Goal: Task Accomplishment & Management: Use online tool/utility

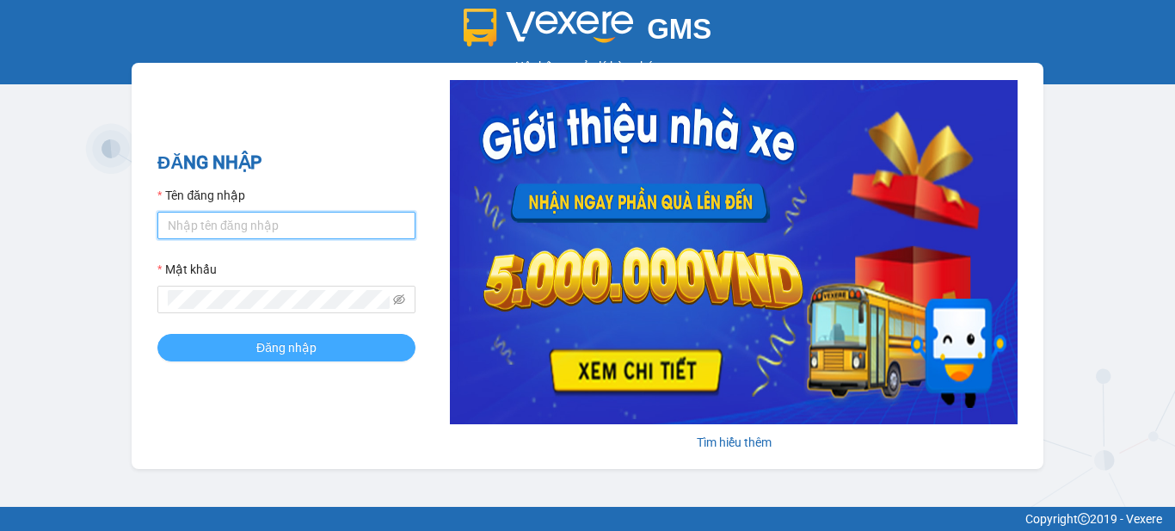
type input "vpbt1.mocthao"
click at [304, 352] on span "Đăng nhập" at bounding box center [286, 347] width 60 height 19
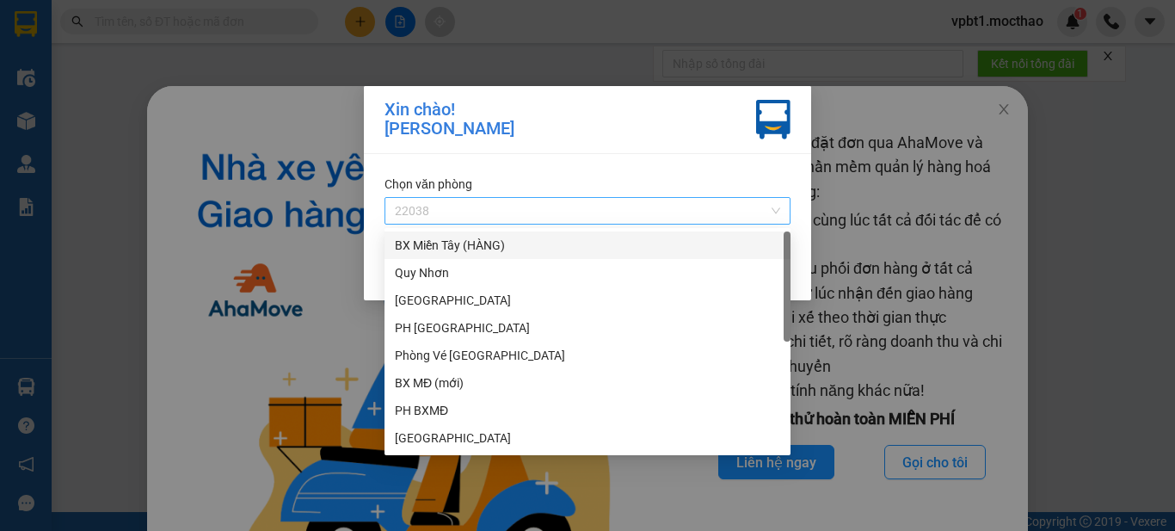
click at [498, 198] on span "22038" at bounding box center [587, 211] width 385 height 26
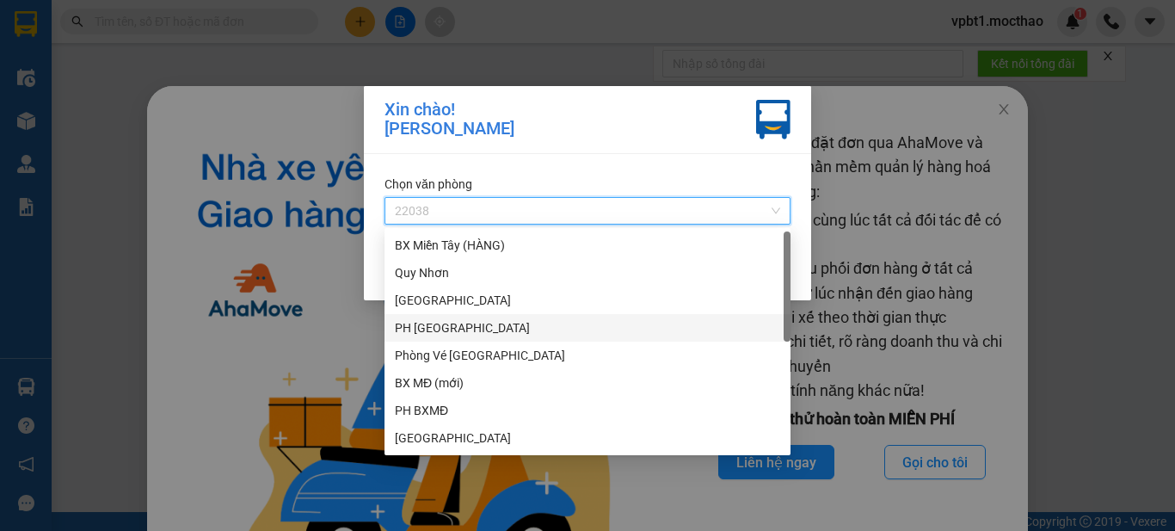
click at [474, 317] on div "PH [GEOGRAPHIC_DATA]" at bounding box center [587, 328] width 406 height 28
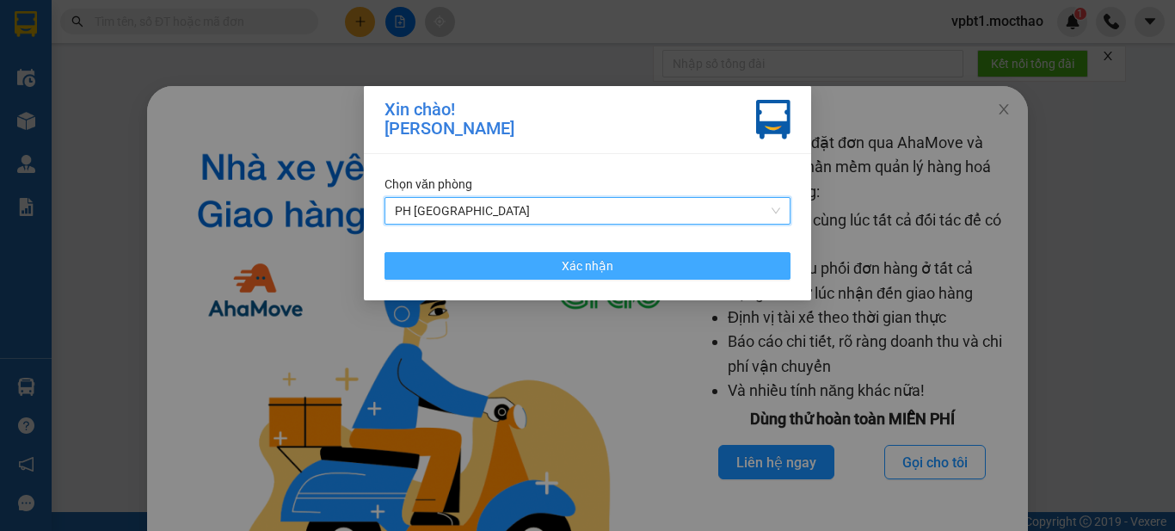
click at [471, 255] on button "Xác nhận" at bounding box center [587, 266] width 406 height 28
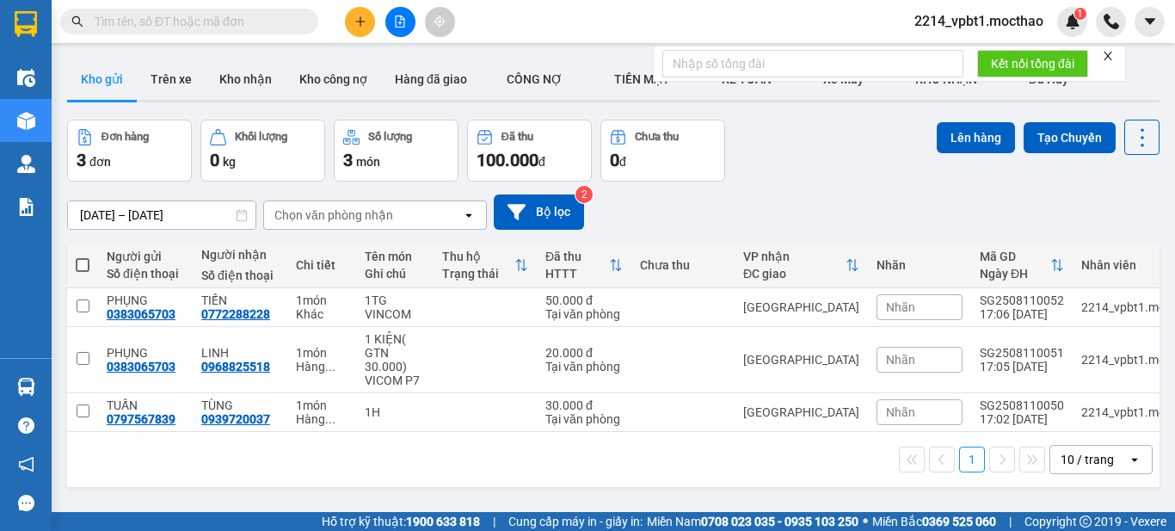
click at [364, 15] on icon "plus" at bounding box center [360, 21] width 12 height 12
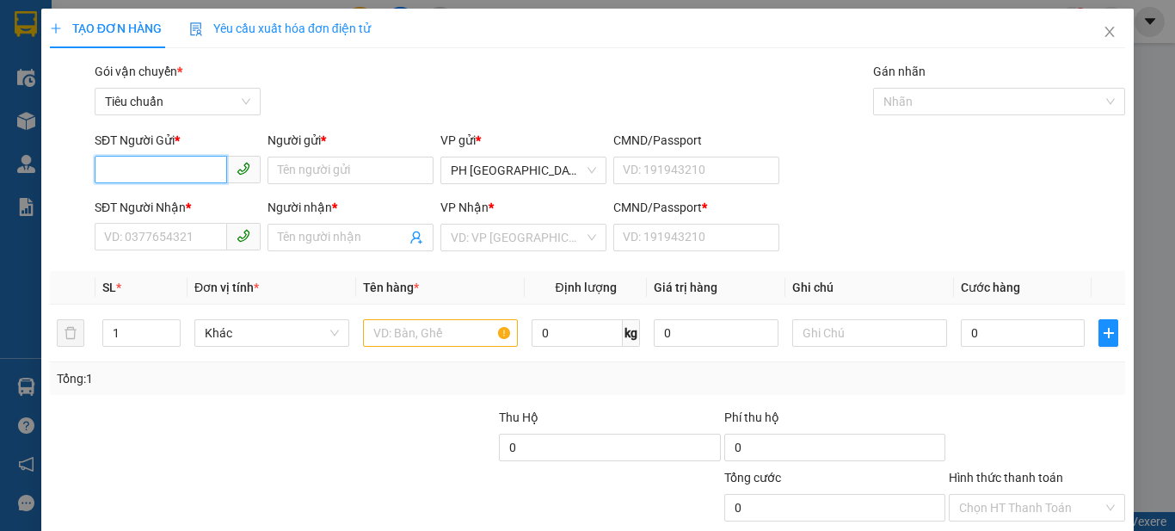
click at [132, 180] on input "SĐT Người Gửi *" at bounding box center [161, 170] width 132 height 28
click at [167, 196] on div "0784803057 - PHI" at bounding box center [176, 204] width 144 height 19
type input "0784803057"
type input "PHI"
type input "0934845454"
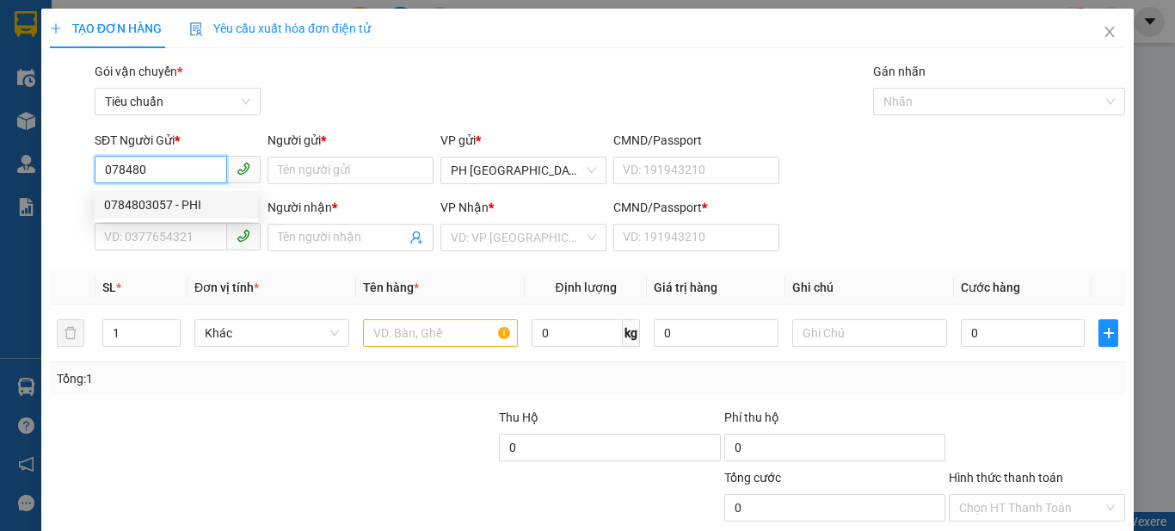
type input "cương"
type input "1"
type input "30.000"
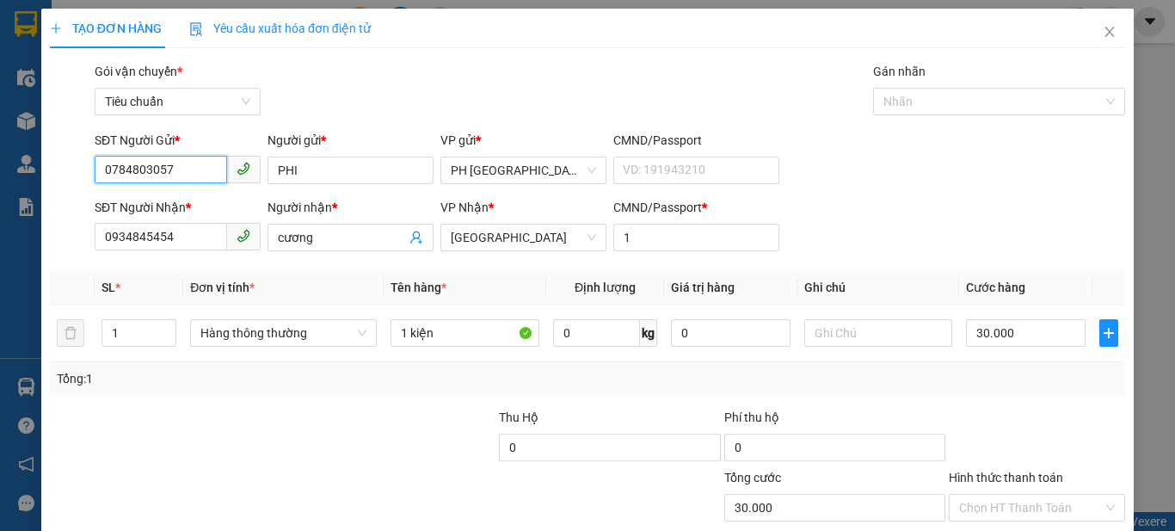
scroll to position [106, 0]
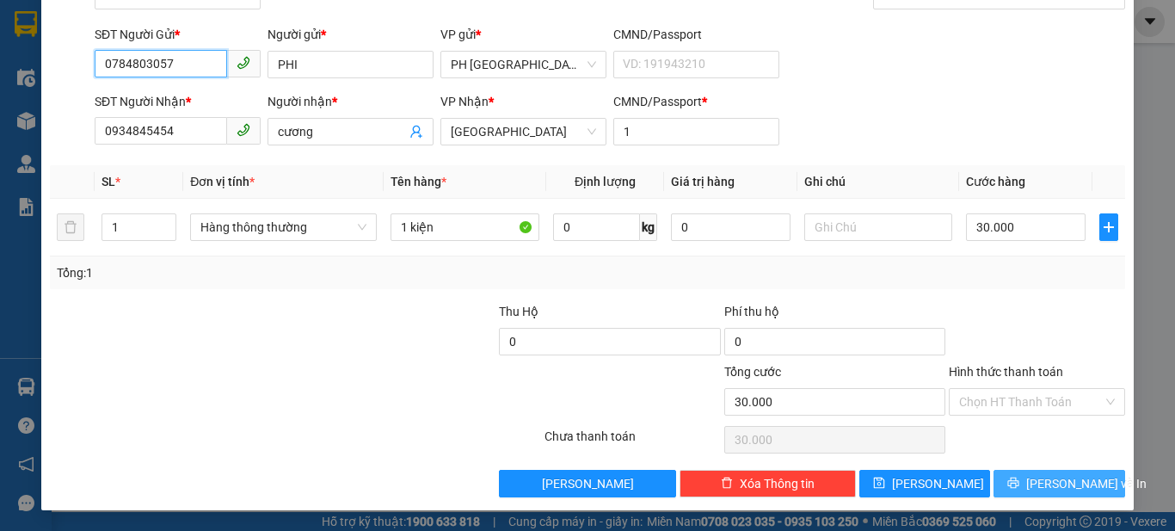
type input "0784803057"
click at [1029, 488] on button "[PERSON_NAME] và In" at bounding box center [1059, 484] width 132 height 28
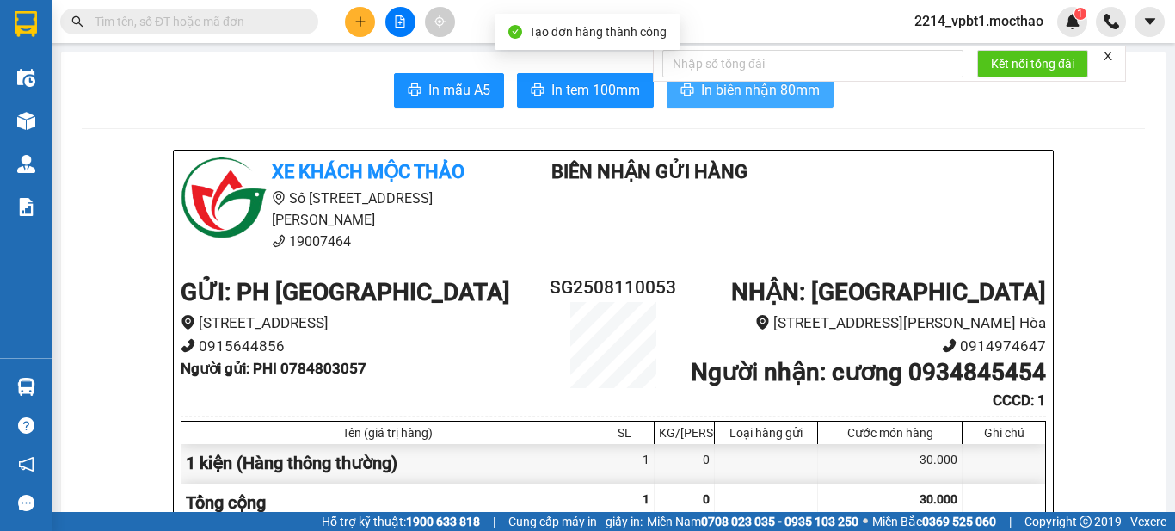
click at [798, 89] on span "In biên nhận 80mm" at bounding box center [760, 90] width 119 height 22
